Goal: Navigation & Orientation: Find specific page/section

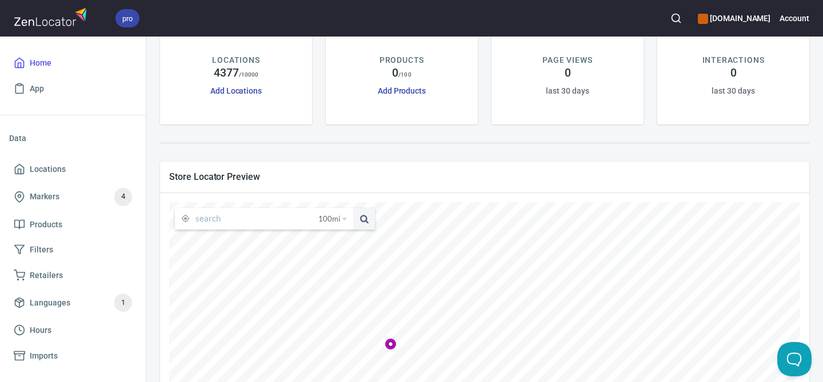
scroll to position [87, 0]
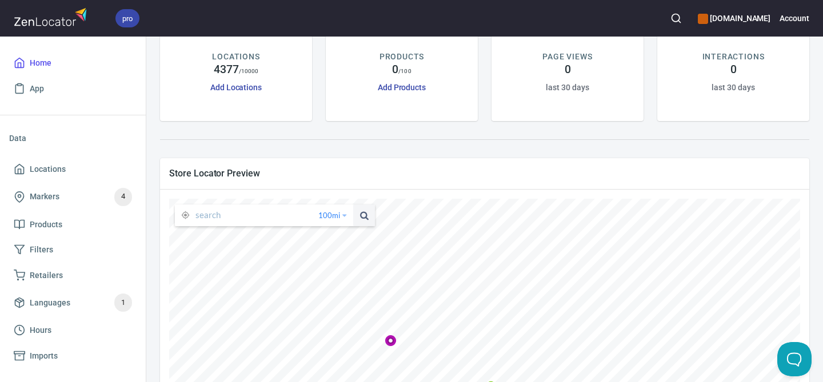
click at [338, 215] on span "100 mi" at bounding box center [329, 216] width 22 height 22
click at [337, 235] on li "25 miles" at bounding box center [337, 233] width 44 height 11
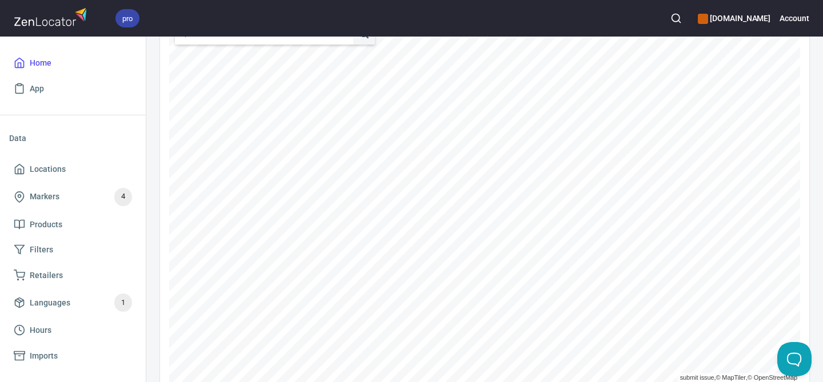
scroll to position [270, 0]
click at [71, 277] on span "Retailers" at bounding box center [73, 276] width 118 height 14
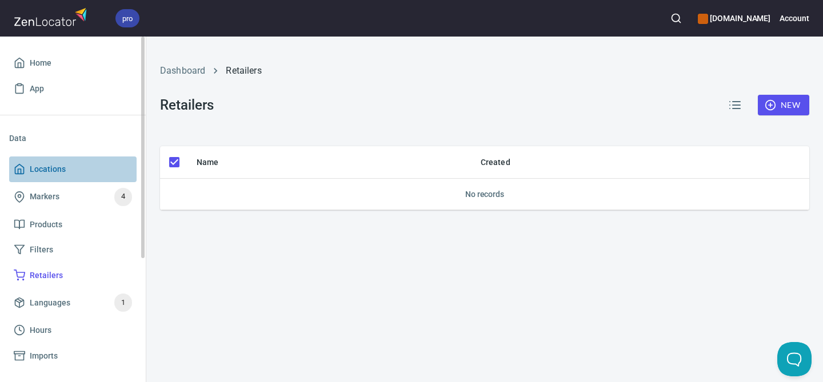
click at [81, 169] on span "Locations" at bounding box center [73, 169] width 118 height 14
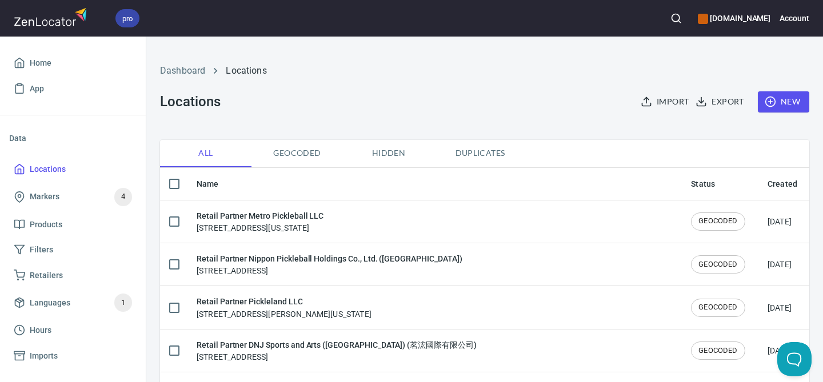
click at [305, 153] on span "Geocoded" at bounding box center [297, 153] width 78 height 14
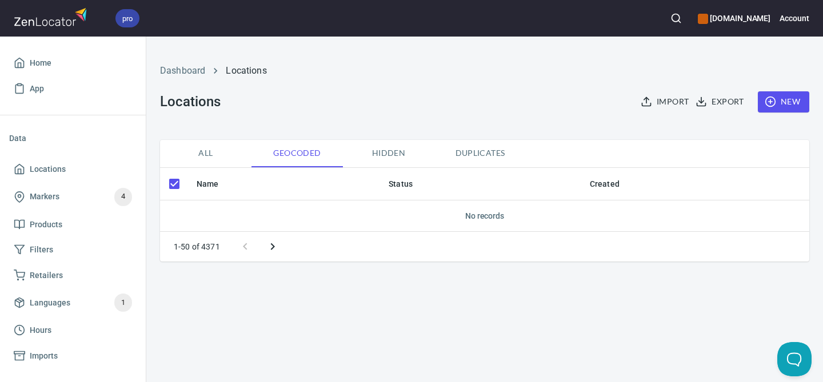
checkbox input "false"
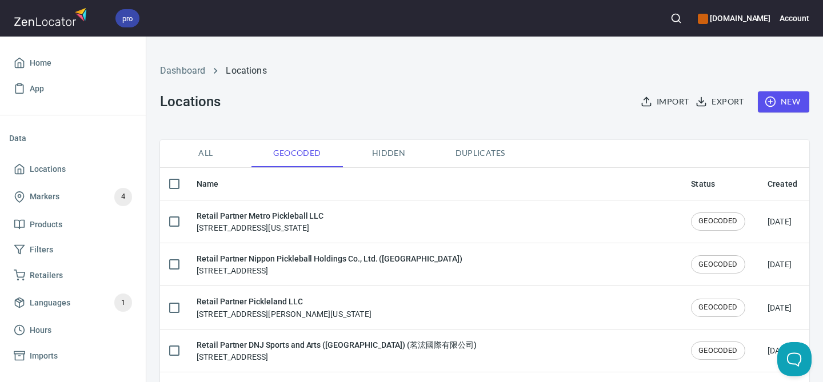
click at [194, 154] on span "All" at bounding box center [206, 153] width 78 height 14
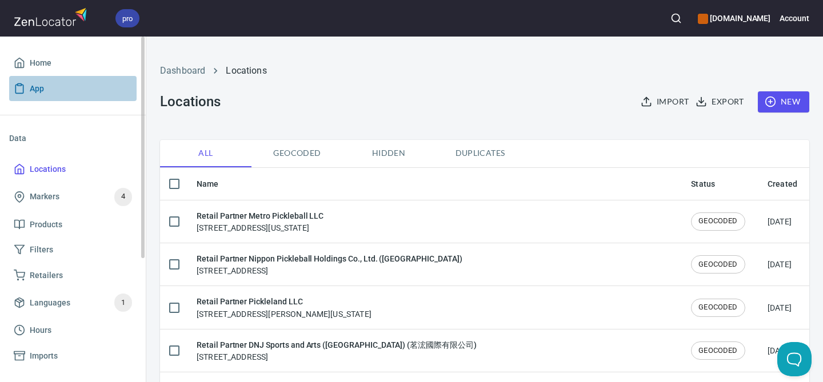
click at [57, 86] on span "App" at bounding box center [73, 89] width 118 height 14
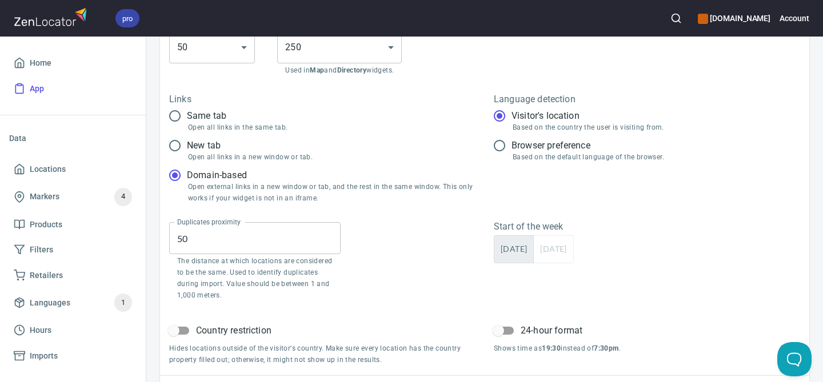
scroll to position [193, 0]
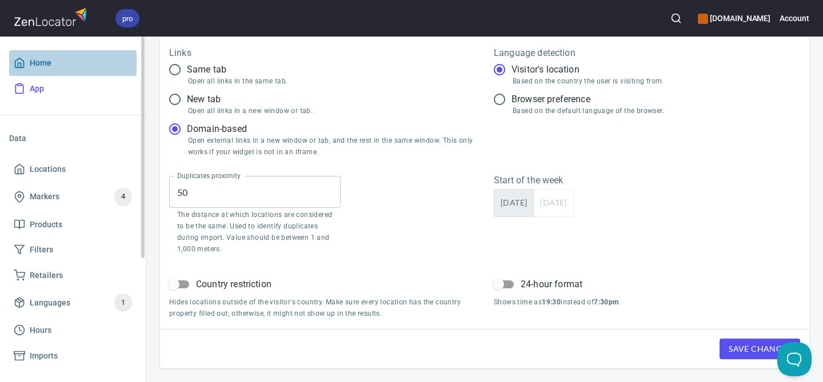
click at [75, 67] on span "Home" at bounding box center [73, 63] width 118 height 14
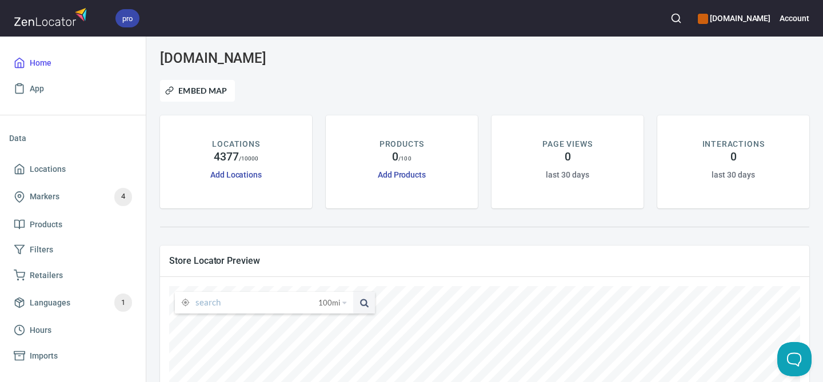
click at [221, 299] on input "text" at bounding box center [256, 303] width 123 height 22
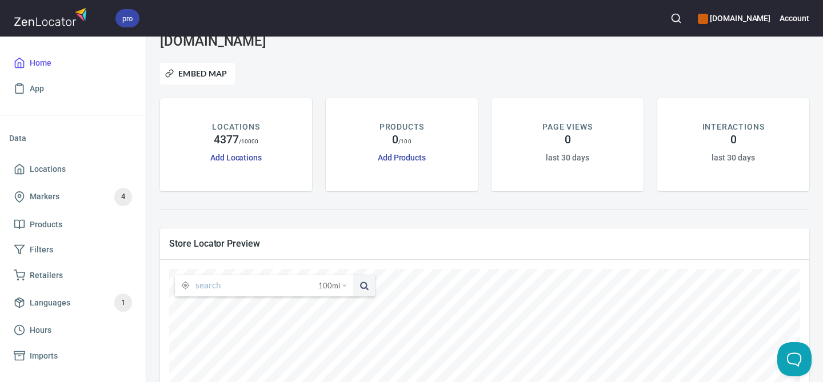
scroll to position [19, 0]
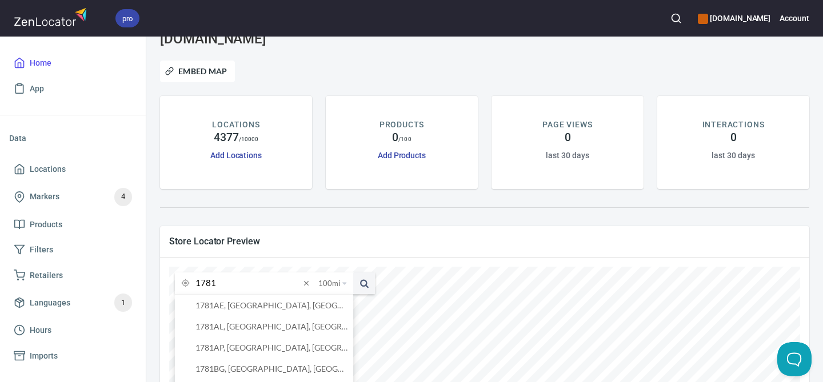
click at [353, 273] on button at bounding box center [364, 284] width 22 height 22
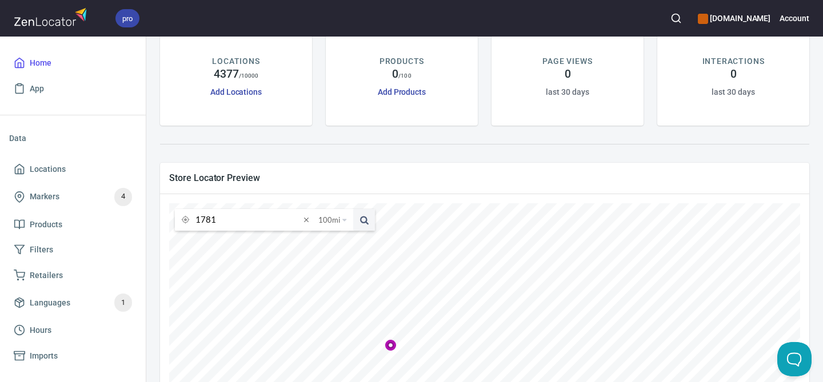
scroll to position [86, 0]
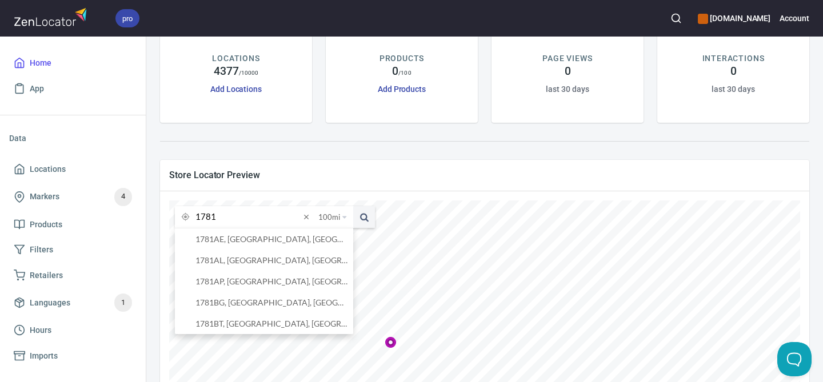
click at [230, 217] on input "1781" at bounding box center [247, 217] width 105 height 22
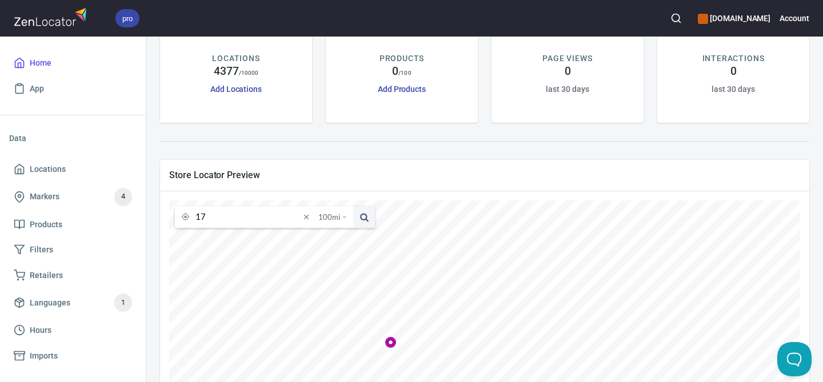
type input "1"
click at [338, 153] on div at bounding box center [484, 141] width 663 height 23
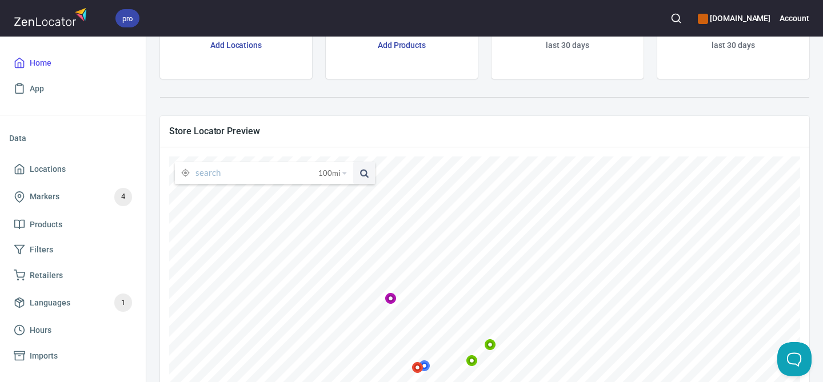
scroll to position [113, 0]
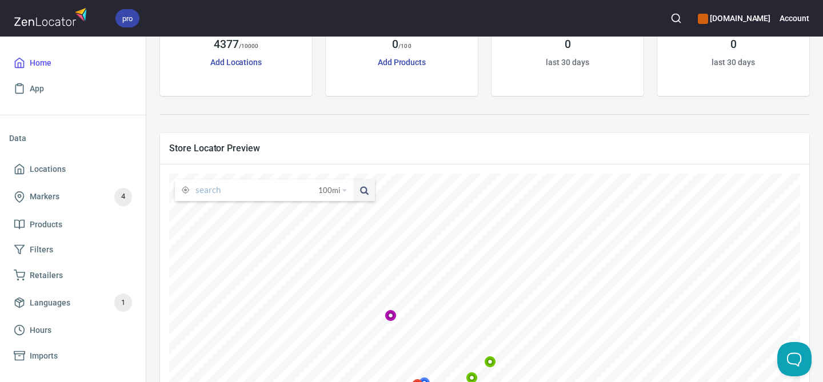
click at [249, 187] on input "text" at bounding box center [256, 190] width 123 height 22
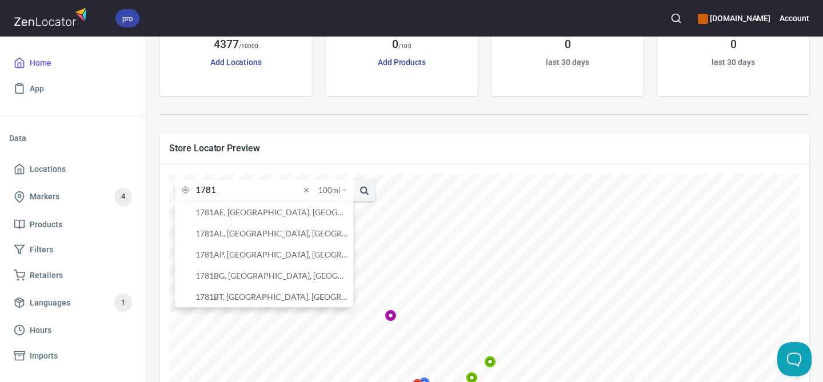
type input "1781"
click at [309, 189] on span at bounding box center [306, 190] width 13 height 13
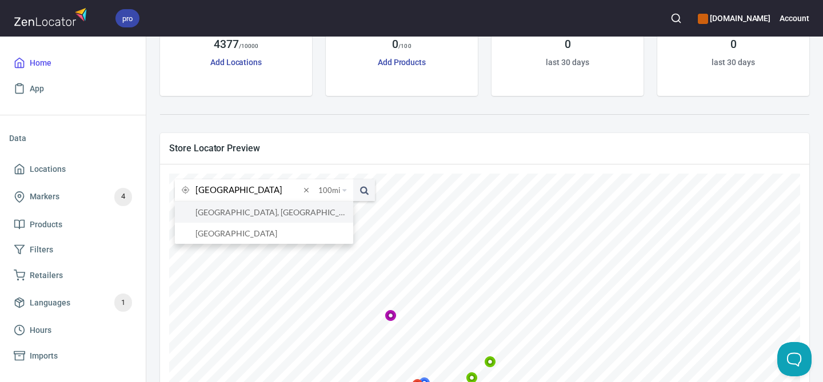
click at [289, 211] on li "[GEOGRAPHIC_DATA], [GEOGRAPHIC_DATA]" at bounding box center [264, 212] width 178 height 21
type input "[GEOGRAPHIC_DATA], [GEOGRAPHIC_DATA]"
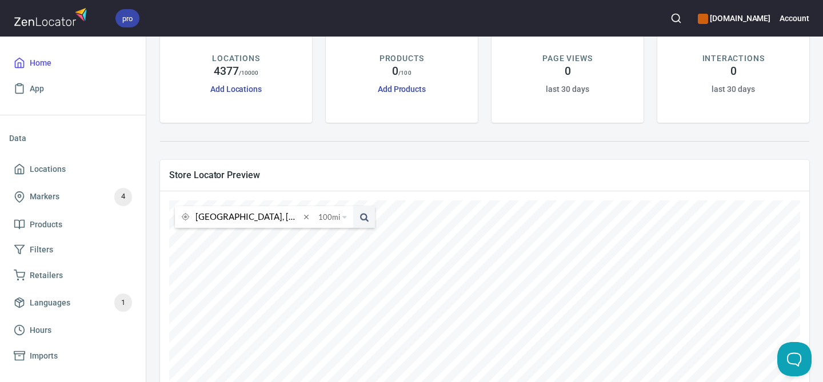
scroll to position [102, 0]
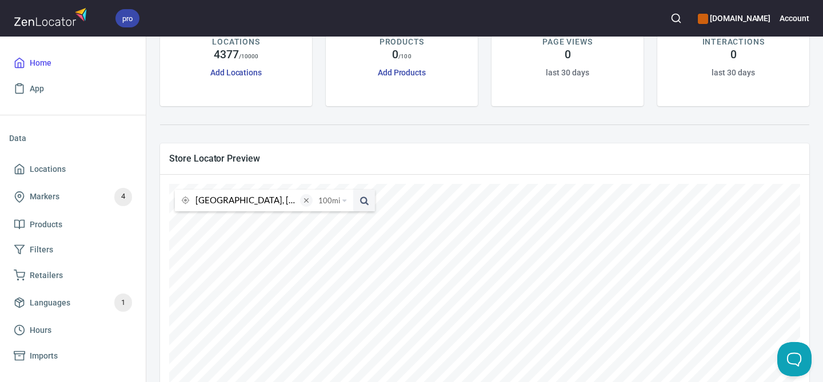
click at [308, 198] on span at bounding box center [306, 200] width 13 height 13
type input "83854"
click at [353, 190] on button at bounding box center [364, 201] width 22 height 22
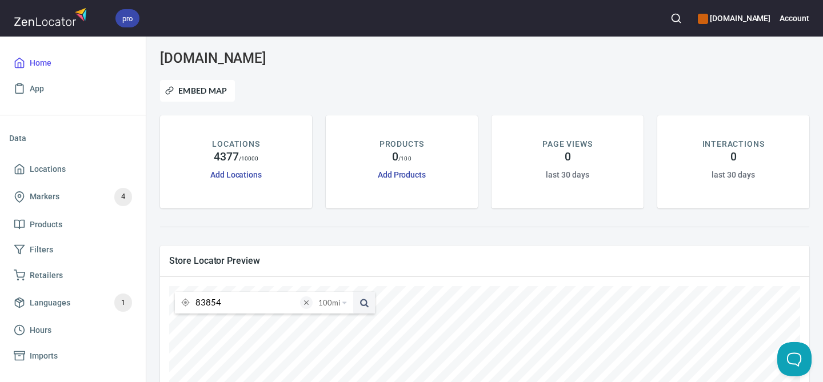
click at [307, 299] on span at bounding box center [306, 303] width 13 height 13
paste input "550-0001"
click at [335, 302] on span "100 mi" at bounding box center [329, 303] width 22 height 22
click at [345, 331] on li "50 miles" at bounding box center [337, 332] width 44 height 11
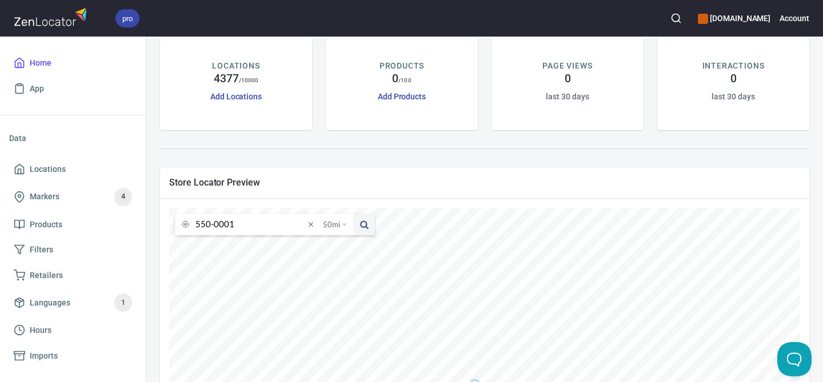
scroll to position [79, 0]
click at [260, 220] on input "550-0001" at bounding box center [249, 224] width 109 height 22
click at [275, 249] on li "550-0001, [GEOGRAPHIC_DATA], [GEOGRAPHIC_DATA], [GEOGRAPHIC_DATA]" at bounding box center [264, 245] width 178 height 21
type input "550-0001, [GEOGRAPHIC_DATA], [GEOGRAPHIC_DATA], [GEOGRAPHIC_DATA]"
click at [335, 223] on span "50 mi" at bounding box center [331, 224] width 17 height 22
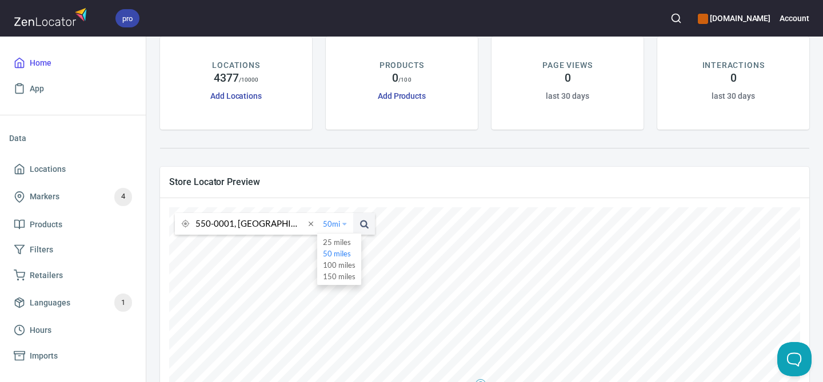
click at [339, 264] on li "100 miles" at bounding box center [339, 264] width 44 height 11
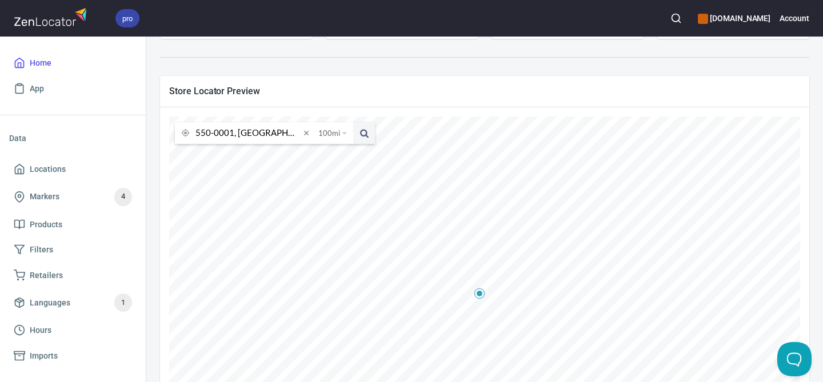
scroll to position [170, 0]
click at [306, 133] on span at bounding box center [306, 132] width 13 height 13
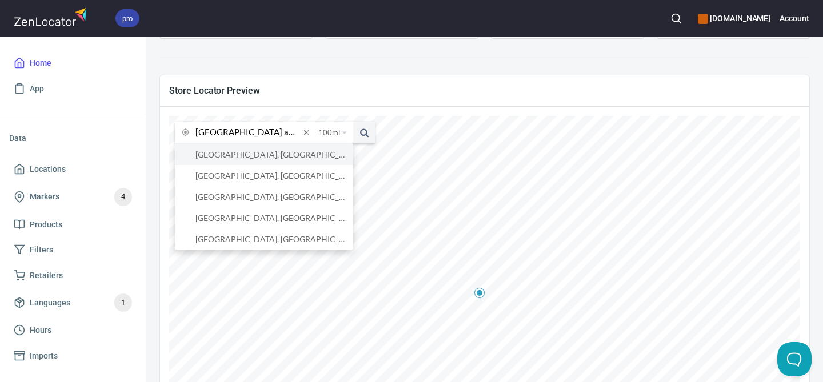
click at [271, 155] on li "[GEOGRAPHIC_DATA], [GEOGRAPHIC_DATA], [GEOGRAPHIC_DATA]" at bounding box center [264, 154] width 178 height 21
type input "[GEOGRAPHIC_DATA], [GEOGRAPHIC_DATA], [GEOGRAPHIC_DATA]"
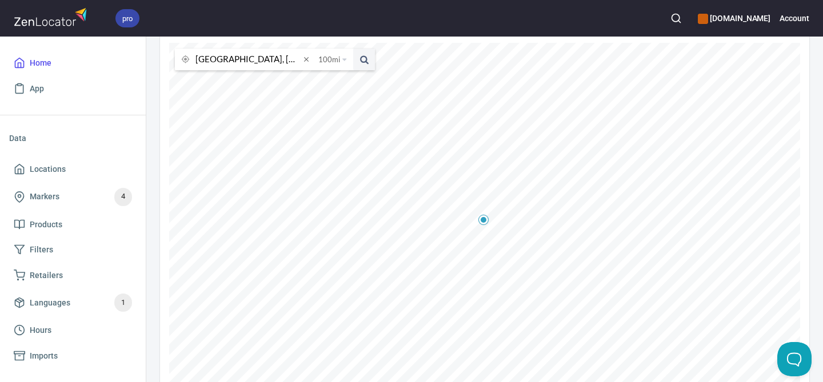
scroll to position [236, 0]
